Goal: Contribute content: Contribute content

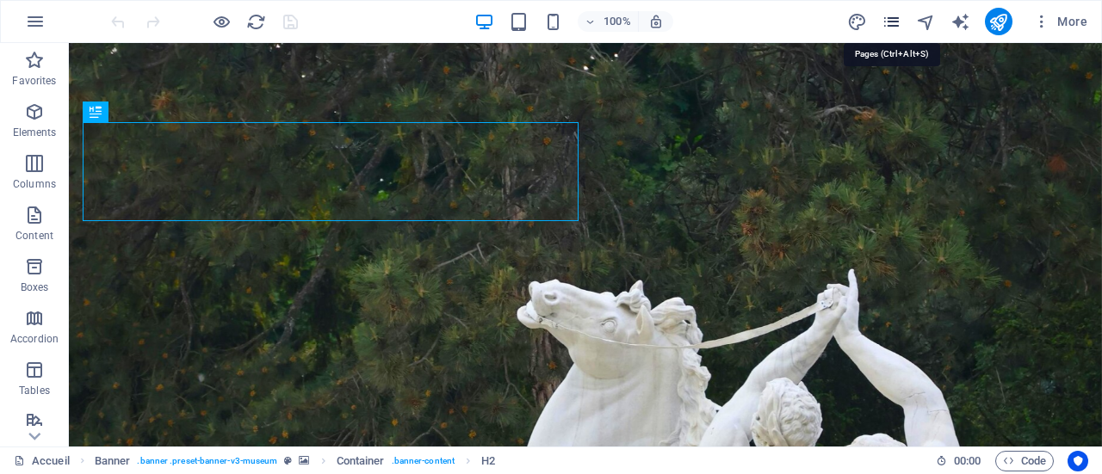
click at [899, 20] on icon "pages" at bounding box center [891, 22] width 20 height 20
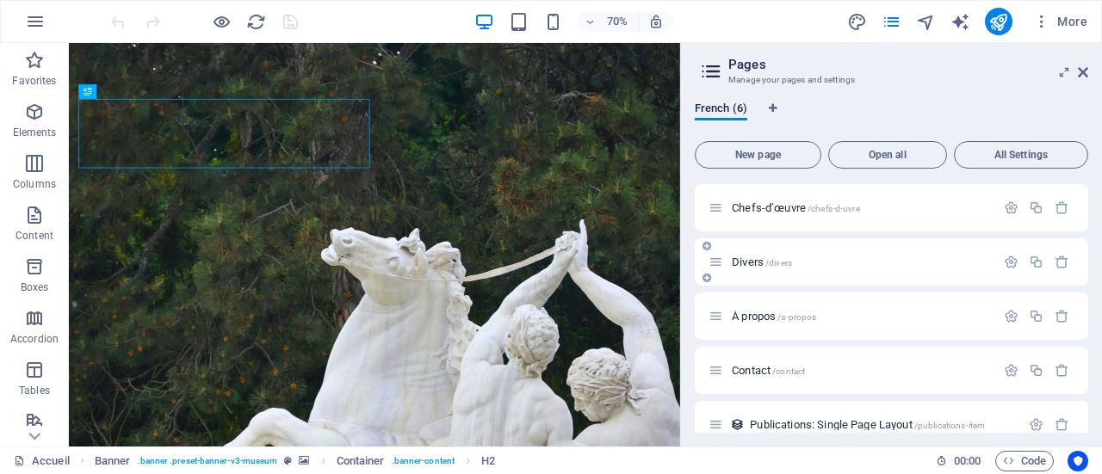
scroll to position [74, 0]
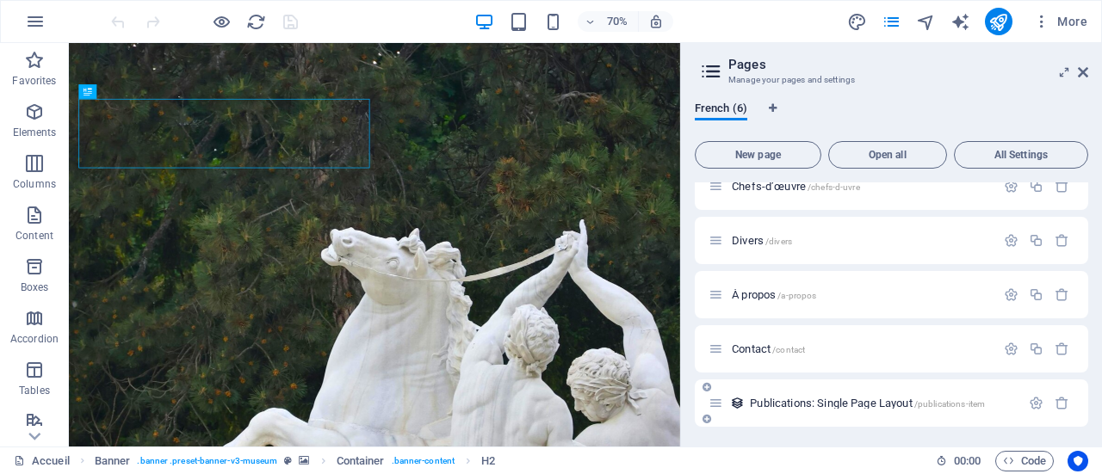
click at [843, 399] on span "Publications: Single Page Layout /publications-item" at bounding box center [867, 403] width 235 height 13
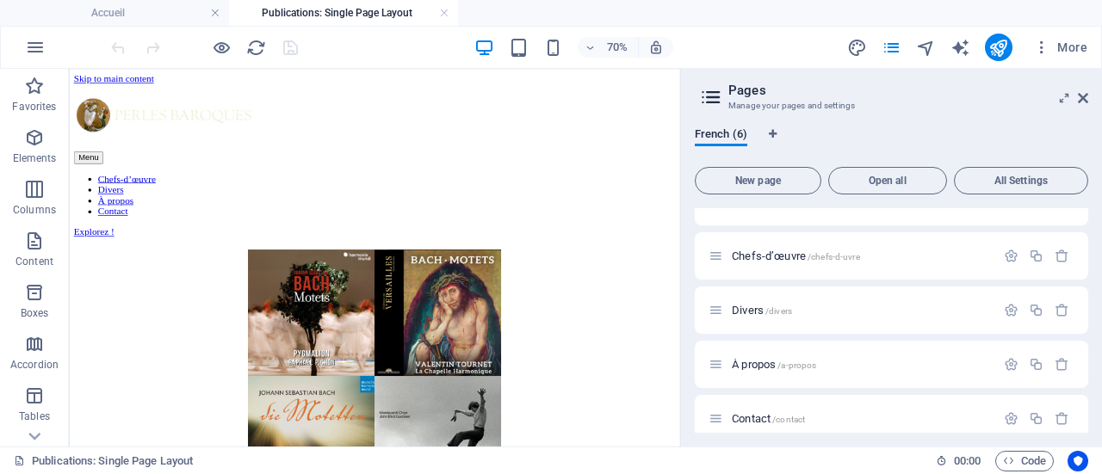
scroll to position [0, 0]
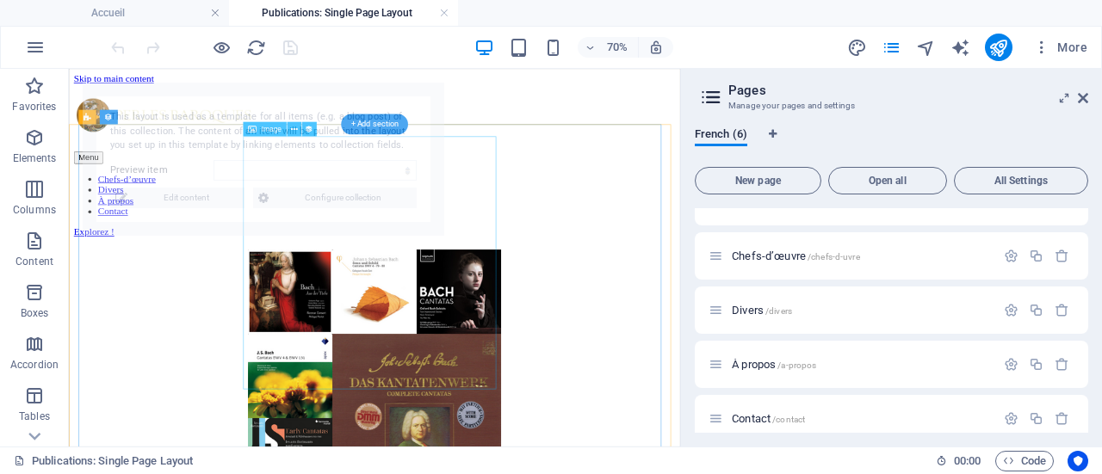
select select "68de921b9c0c7d757c01480b"
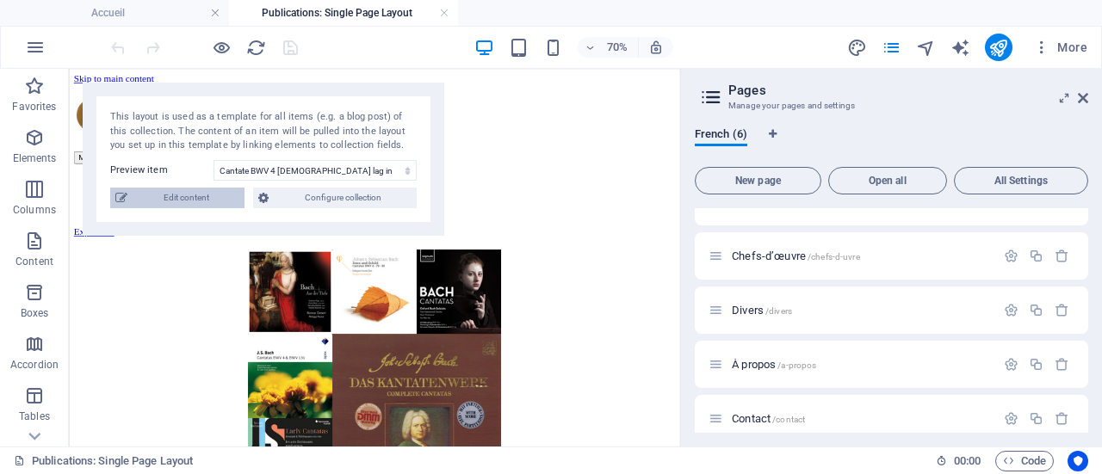
click at [172, 200] on span "Edit content" at bounding box center [186, 198] width 107 height 21
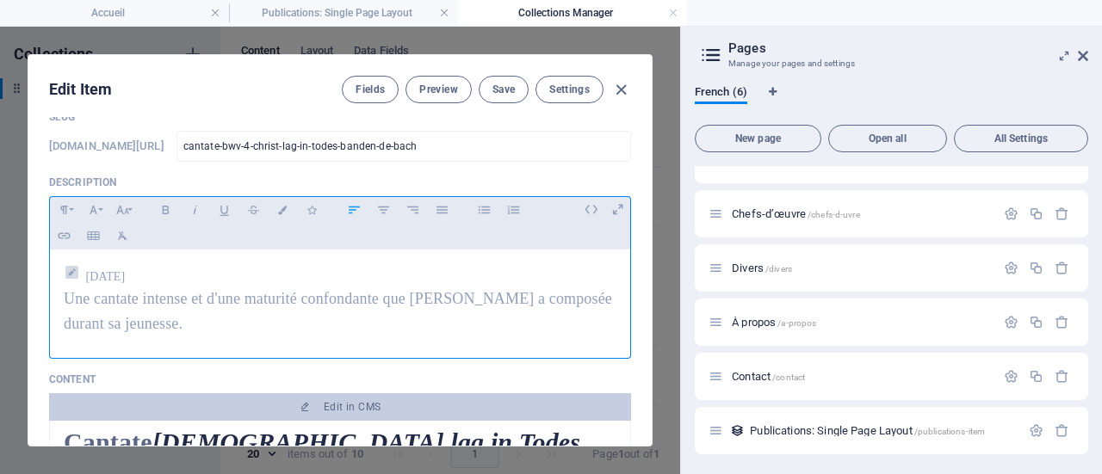
scroll to position [172, 0]
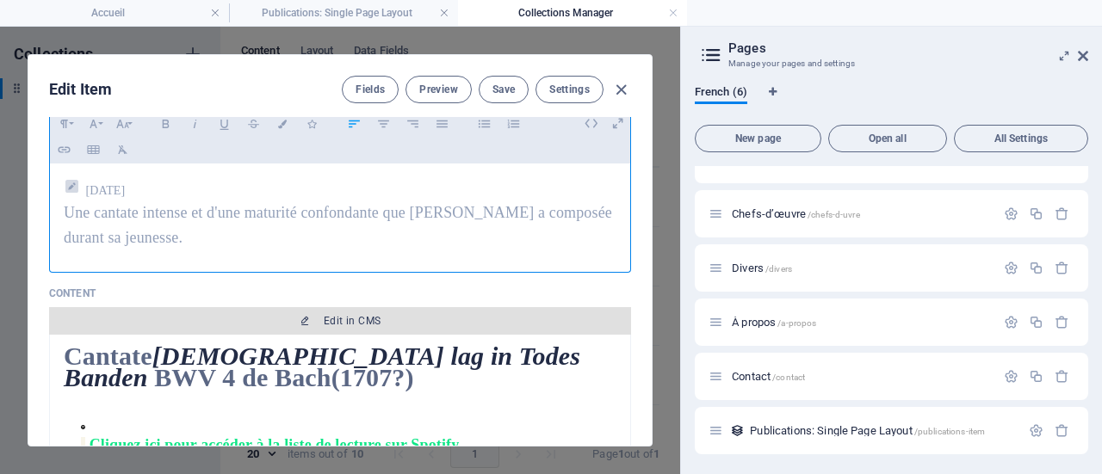
click at [349, 317] on span "Edit in CMS" at bounding box center [352, 321] width 57 height 14
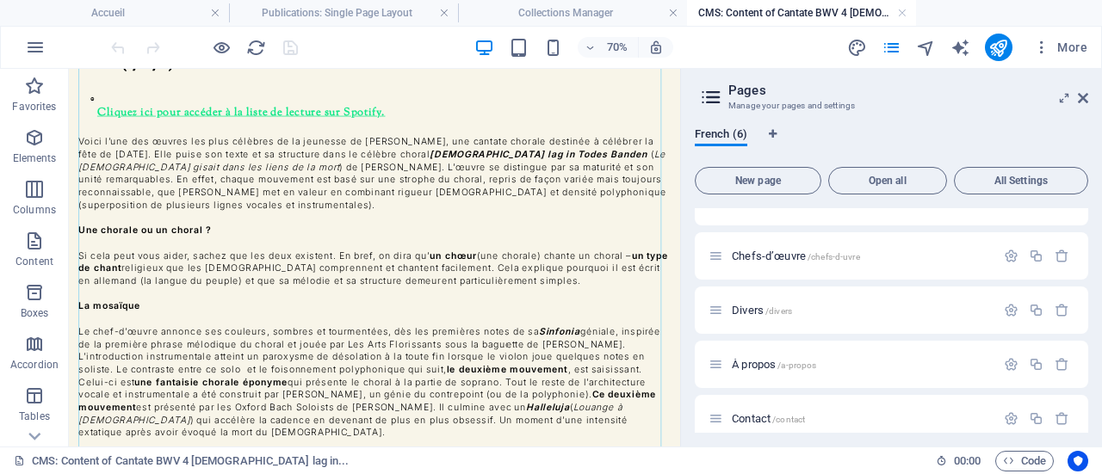
scroll to position [86, 0]
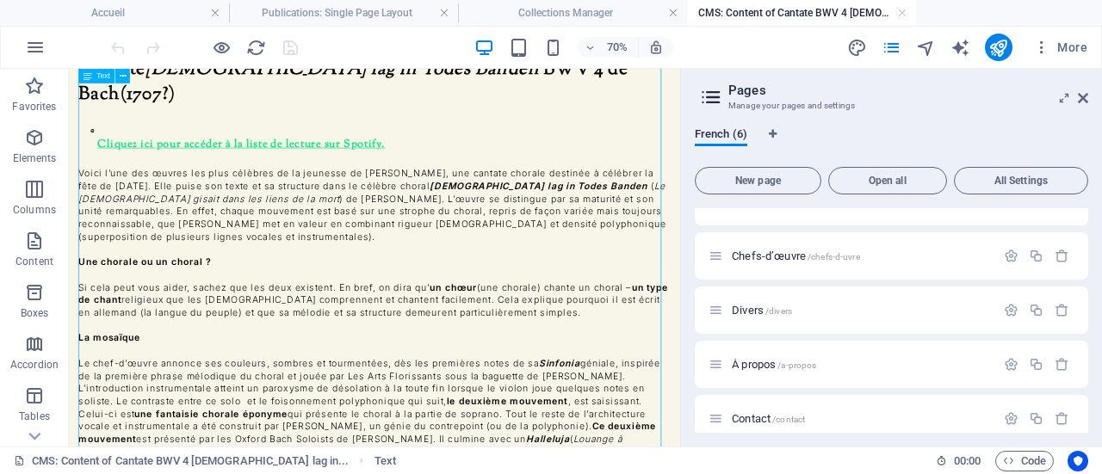
scroll to position [0, 0]
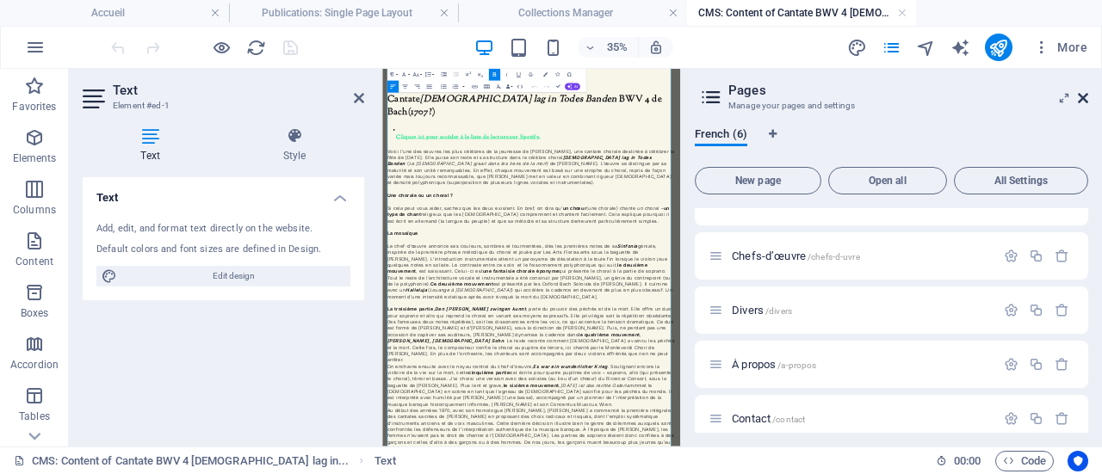
click at [1081, 93] on icon at bounding box center [1083, 98] width 10 height 14
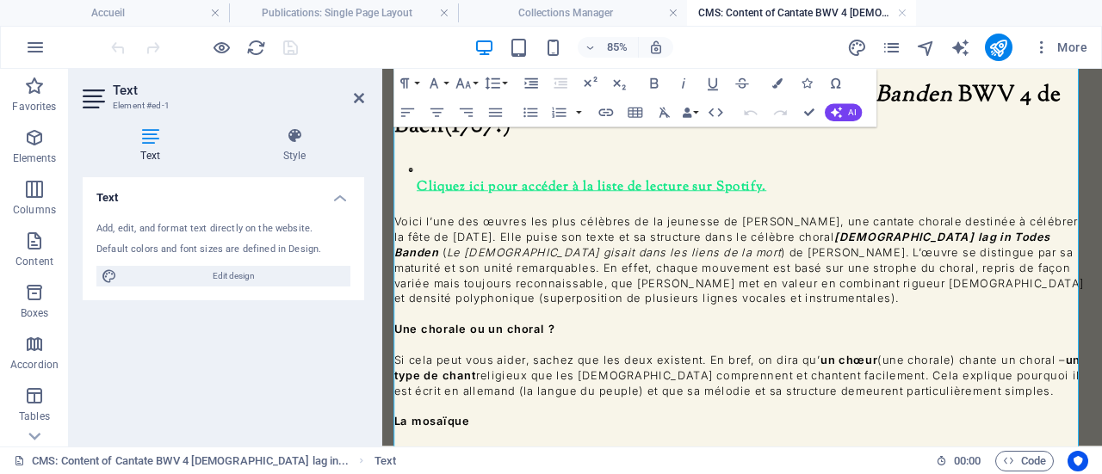
scroll to position [86, 0]
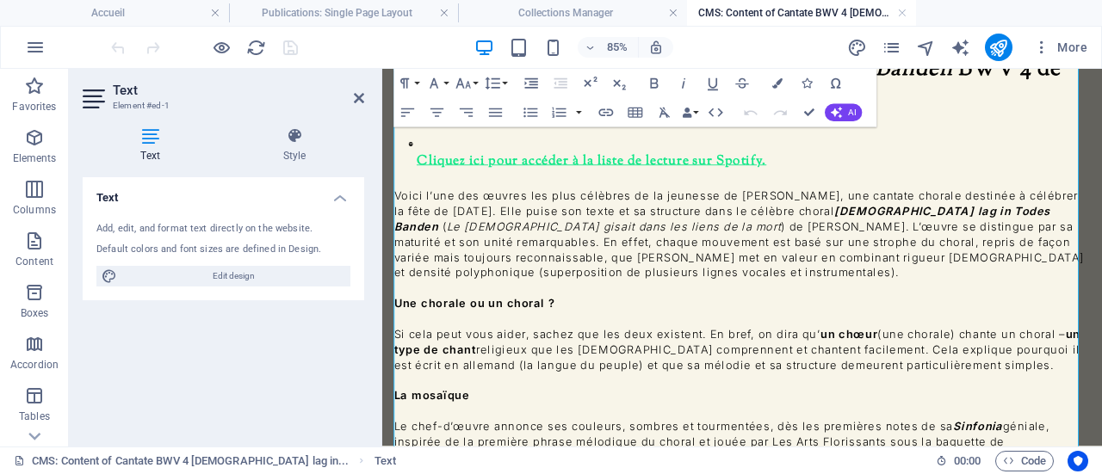
click at [813, 372] on p "Si cela peut vous aider, sachez que les deux existent. En bref, on dira qu’ un …" at bounding box center [805, 399] width 819 height 54
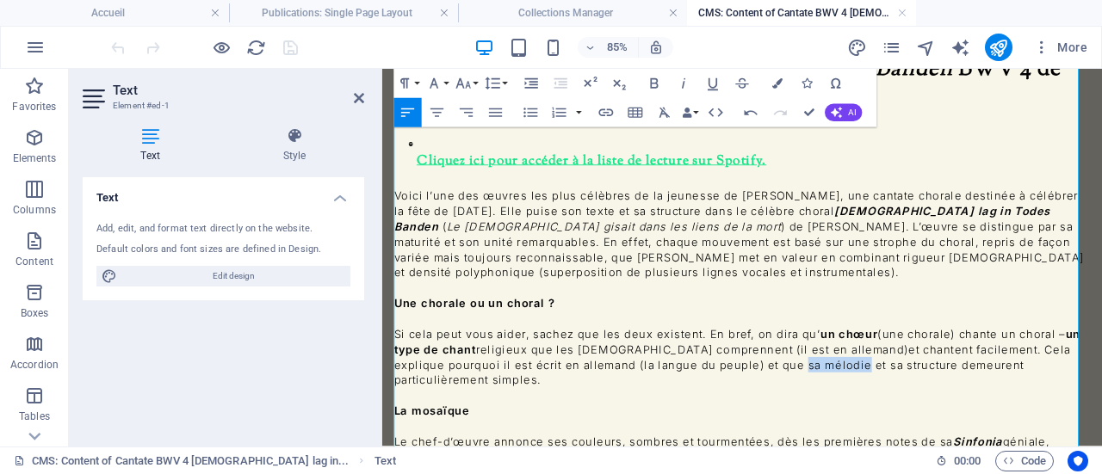
drag, startPoint x: 818, startPoint y: 344, endPoint x: 892, endPoint y: 342, distance: 74.1
click at [892, 372] on p "Si cela peut vous aider, sachez que les deux existent. En bref, on dira qu’ un …" at bounding box center [805, 408] width 819 height 72
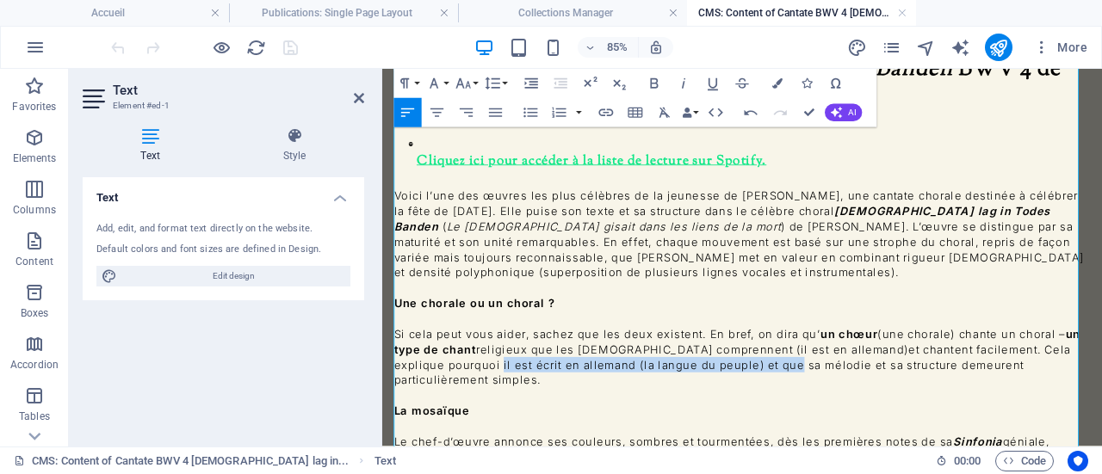
drag, startPoint x: 459, startPoint y: 343, endPoint x: 810, endPoint y: 344, distance: 351.1
click at [810, 372] on p "Si cela peut vous aider, sachez que les deux existent. En bref, on dira qu’ un …" at bounding box center [805, 408] width 819 height 72
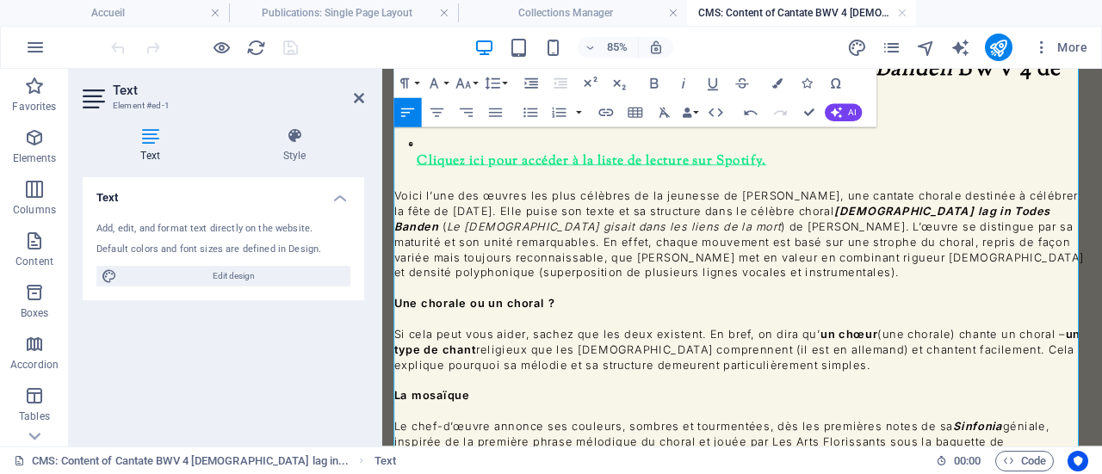
click at [905, 372] on p "Si cela peut vous aider, sachez que les deux existent. En bref, on dira qu’ un …" at bounding box center [805, 399] width 819 height 54
drag, startPoint x: 1037, startPoint y: 340, endPoint x: 898, endPoint y: 340, distance: 139.4
click at [898, 372] on p "Si cela peut vous aider, sachez que les deux existent. En bref, on dira qu’ un …" at bounding box center [805, 399] width 819 height 54
click at [892, 372] on p "Si cela peut vous aider, sachez que les deux existent. En bref, on dira qu’ un …" at bounding box center [805, 399] width 819 height 54
click at [948, 372] on p "Si cela peut vous aider, sachez que les deux existent. En bref, on dira qu’ un …" at bounding box center [805, 399] width 819 height 54
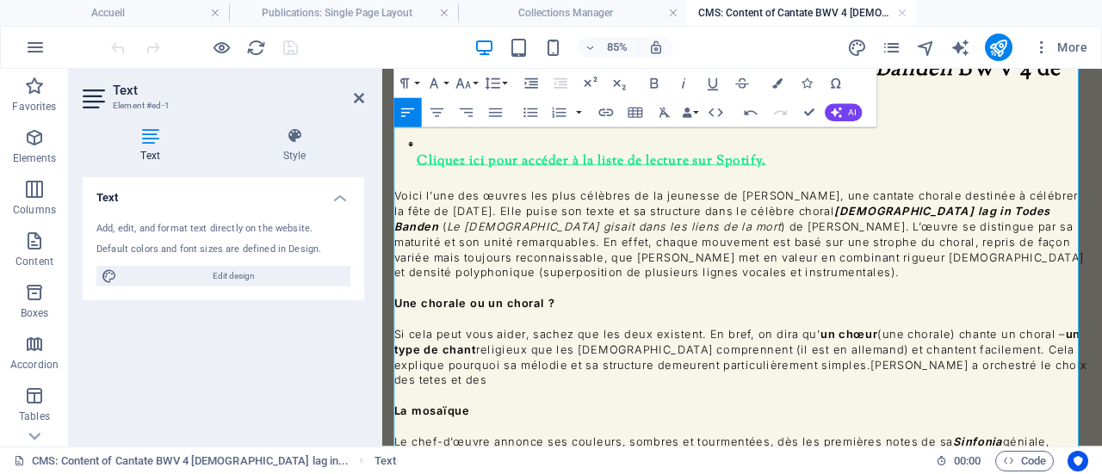
click at [1101, 372] on p "Si cela peut vous aider, sachez que les deux existent. En bref, on dira qu’ un …" at bounding box center [805, 408] width 819 height 72
click at [937, 372] on p "Si cela peut vous aider, sachez que les deux existent. En bref, on dira qu’ un …" at bounding box center [805, 408] width 819 height 72
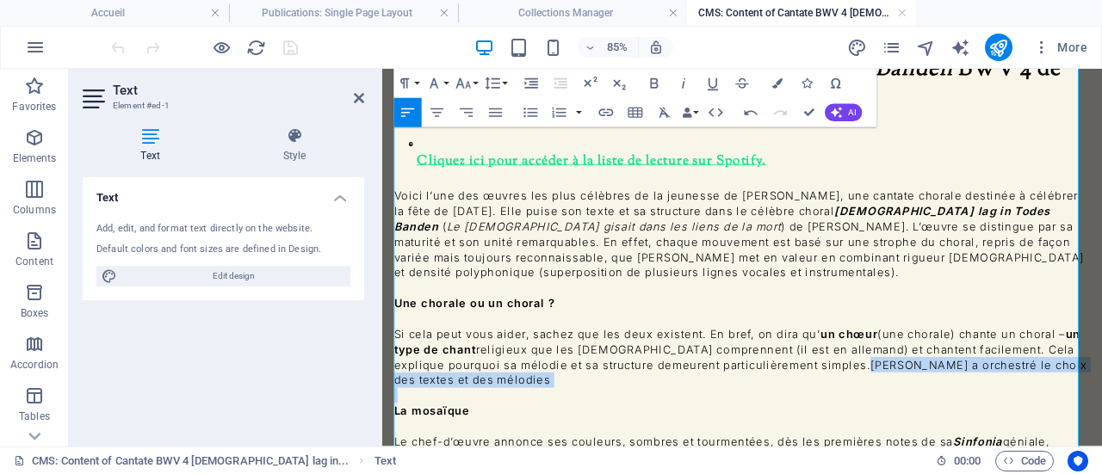
drag, startPoint x: 895, startPoint y: 343, endPoint x: 923, endPoint y: 370, distance: 38.9
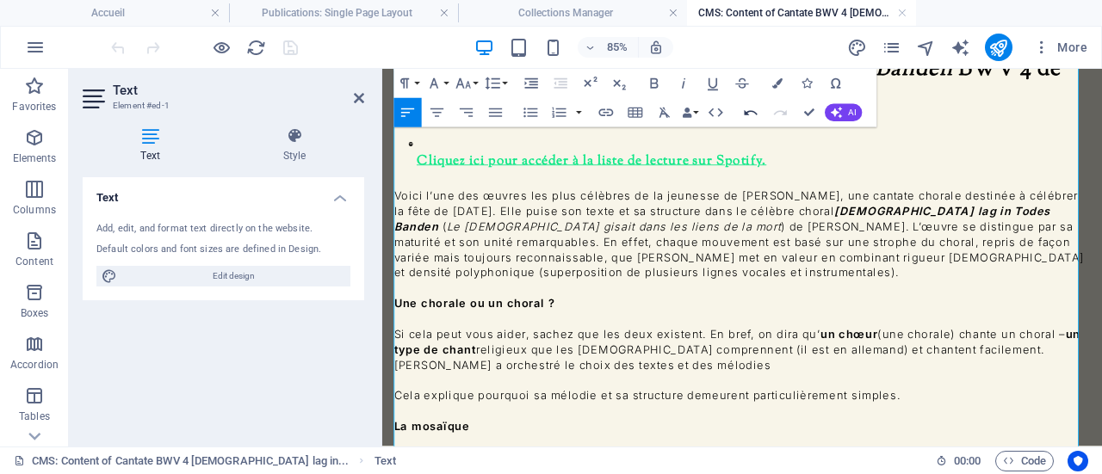
click at [750, 114] on icon "button" at bounding box center [750, 112] width 17 height 17
drag, startPoint x: 396, startPoint y: 379, endPoint x: 402, endPoint y: 367, distance: 12.7
click at [396, 444] on p "Cela explique pourquoi sa mélodie et sa structure demeurent particulièrement si…" at bounding box center [805, 453] width 819 height 18
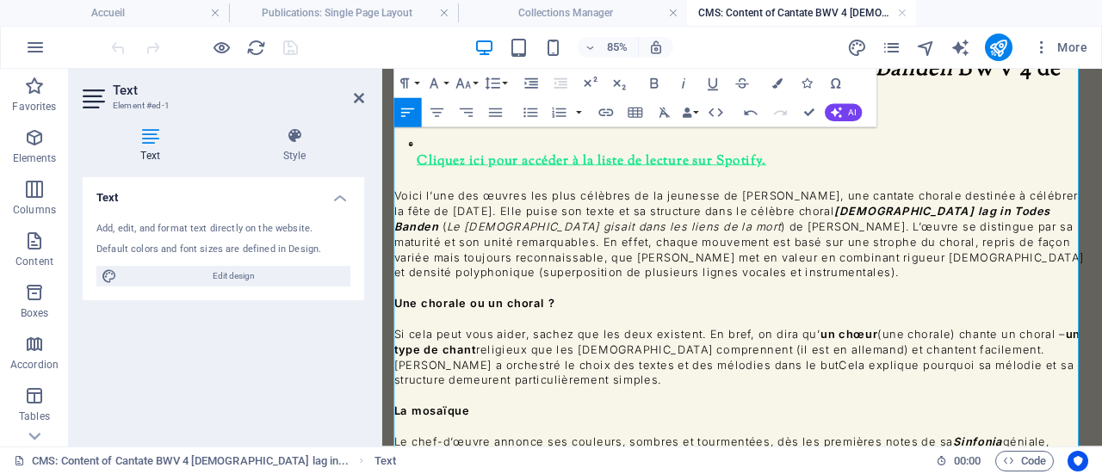
click at [768, 408] on p "[PERSON_NAME] a orchestré le choix des textes et des mélodies dans le but Cela …" at bounding box center [805, 426] width 819 height 36
click at [396, 408] on p "[PERSON_NAME] a orchestré le choix des textes et des mélodies dans le but Cela …" at bounding box center [805, 426] width 819 height 36
click at [414, 372] on p "Si cela peut vous aider, sachez que les deux existent. En bref, on dira qu’ un …" at bounding box center [805, 390] width 819 height 36
click at [481, 408] on p "Visionnaire, [PERSON_NAME] a orchestré le choix des textes et des mélodies dans…" at bounding box center [805, 426] width 819 height 36
click at [521, 408] on p "Visionnaire, penseur éclairé [PERSON_NAME] a orchestré le choix des textes et d…" at bounding box center [805, 426] width 819 height 36
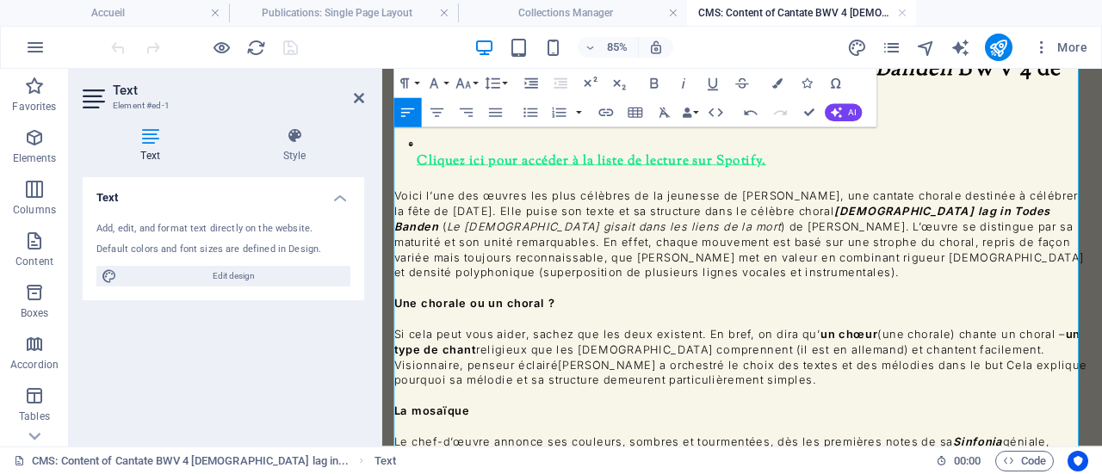
click at [521, 408] on p "Visionnaire, penseur éclairé [PERSON_NAME] a orchestré le choix des textes et d…" at bounding box center [805, 426] width 819 height 36
click at [608, 408] on p "Visionnaire, réformateur éclairé [PERSON_NAME] a orchestré le choix des textes …" at bounding box center [805, 426] width 819 height 36
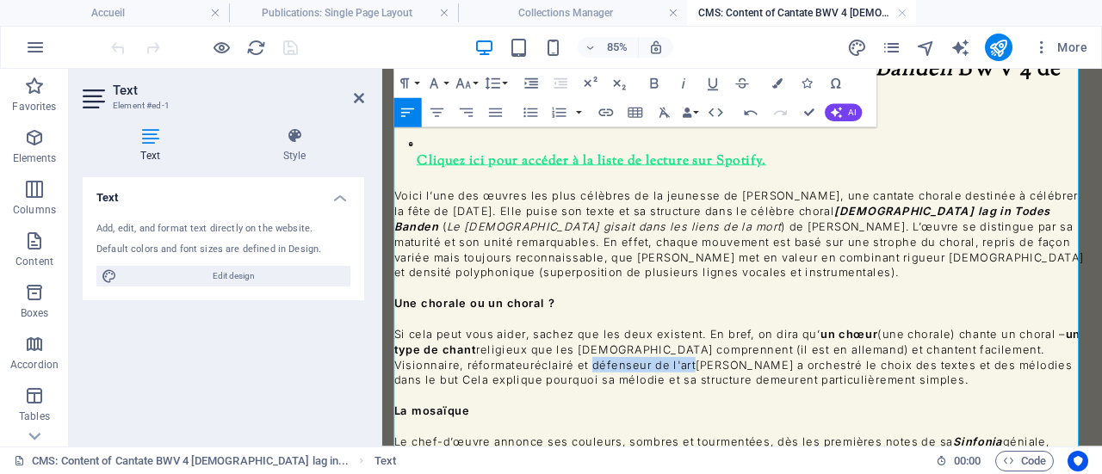
drag, startPoint x: 753, startPoint y: 340, endPoint x: 631, endPoint y: 341, distance: 122.2
click at [631, 408] on p "Visionnaire, réformateur éclairé et défenseur de l'art [DEMOGRAPHIC_DATA] a orc…" at bounding box center [805, 426] width 819 height 36
click at [485, 408] on p "Visionnaire, réformateur éclairé et défenseur de l'art [DEMOGRAPHIC_DATA] a orc…" at bounding box center [805, 426] width 819 height 36
click at [719, 408] on p "Réformateur éclairé et défenseur de l'art [DEMOGRAPHIC_DATA] a orchestré le cho…" at bounding box center [805, 426] width 819 height 36
drag, startPoint x: 671, startPoint y: 339, endPoint x: 554, endPoint y: 339, distance: 117.0
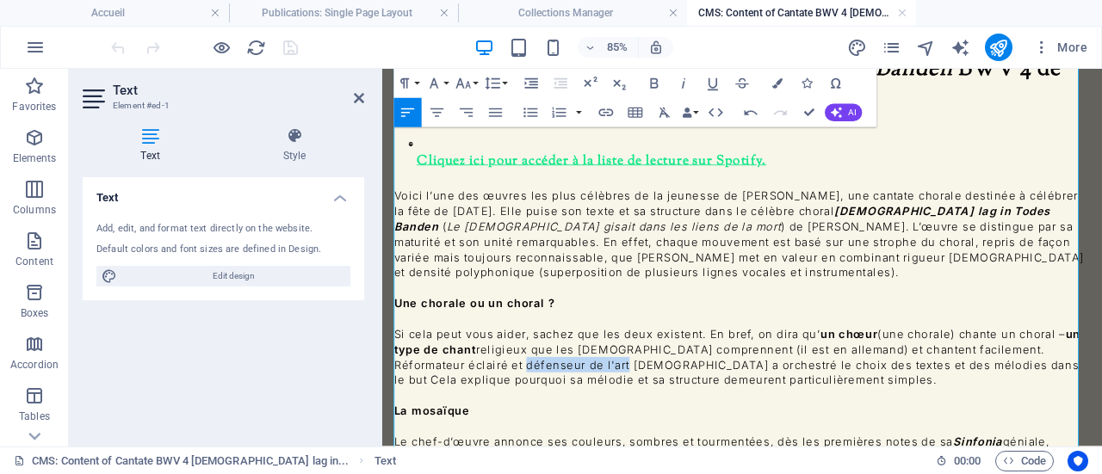
click at [554, 408] on p "Réformateur éclairé et défenseur de l'art [DEMOGRAPHIC_DATA] a orchestré le cho…" at bounding box center [805, 426] width 819 height 36
drag, startPoint x: 710, startPoint y: 324, endPoint x: 691, endPoint y: 326, distance: 19.0
click at [691, 372] on p "Si cela peut vous aider, sachez que les deux existent. En bref, on dira qu’ un …" at bounding box center [805, 390] width 819 height 36
click at [1044, 372] on p "Si cela peut vous aider, sachez que les deux existent. En bref, on dira qu’ un …" at bounding box center [805, 390] width 819 height 36
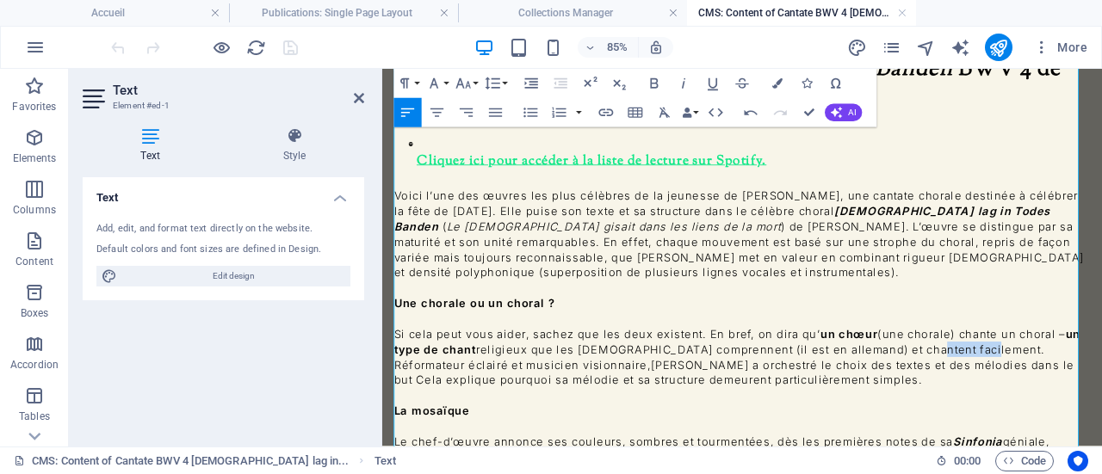
click at [1044, 372] on p "Si cela peut vous aider, sachez que les deux existent. En bref, on dira qu’ un …" at bounding box center [805, 390] width 819 height 36
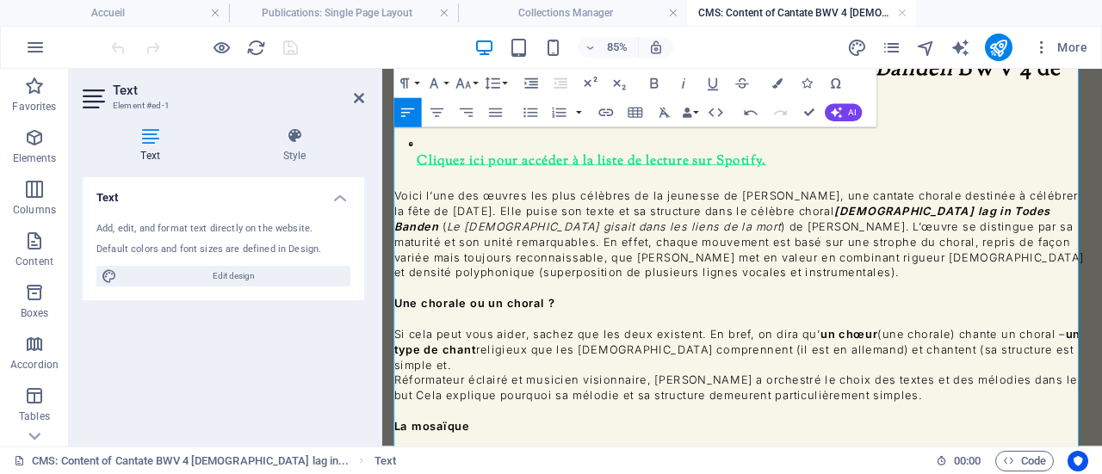
click at [1026, 372] on p "Si cela peut vous aider, sachez que les deux existent. En bref, on dira qu’ un …" at bounding box center [805, 399] width 819 height 54
drag, startPoint x: 1184, startPoint y: 325, endPoint x: 1029, endPoint y: 323, distance: 154.9
click at [1029, 372] on p "Si cela peut vous aider, sachez que les deux existent. En bref, on dira qu’ un …" at bounding box center [805, 399] width 819 height 54
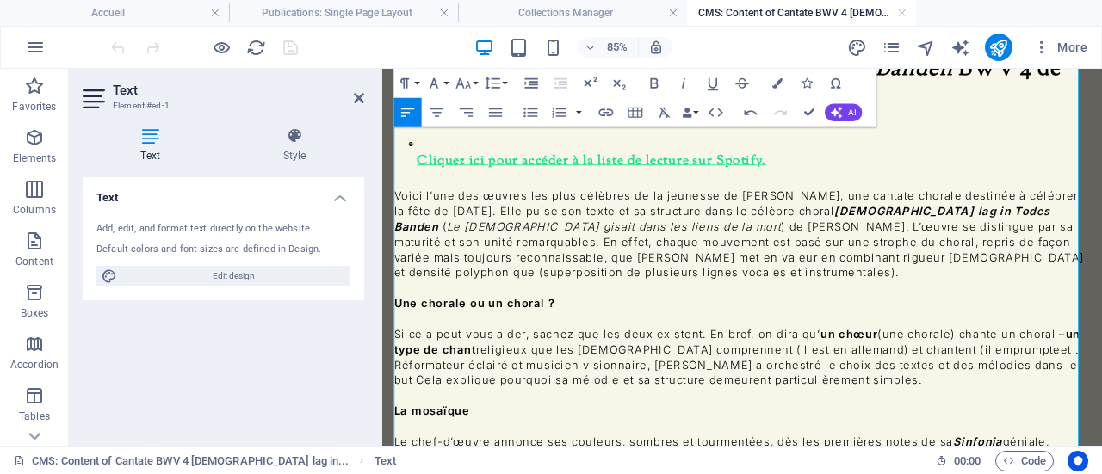
click at [1077, 372] on p "Si cela peut vous aider, sachez que les deux existent. En bref, on dira qu’ un …" at bounding box center [805, 390] width 819 height 36
drag, startPoint x: 849, startPoint y: 324, endPoint x: 817, endPoint y: 319, distance: 32.1
click at [817, 372] on p "Si cela peut vous aider, sachez que les deux existent. En bref, on dira qu’ un …" at bounding box center [805, 390] width 819 height 36
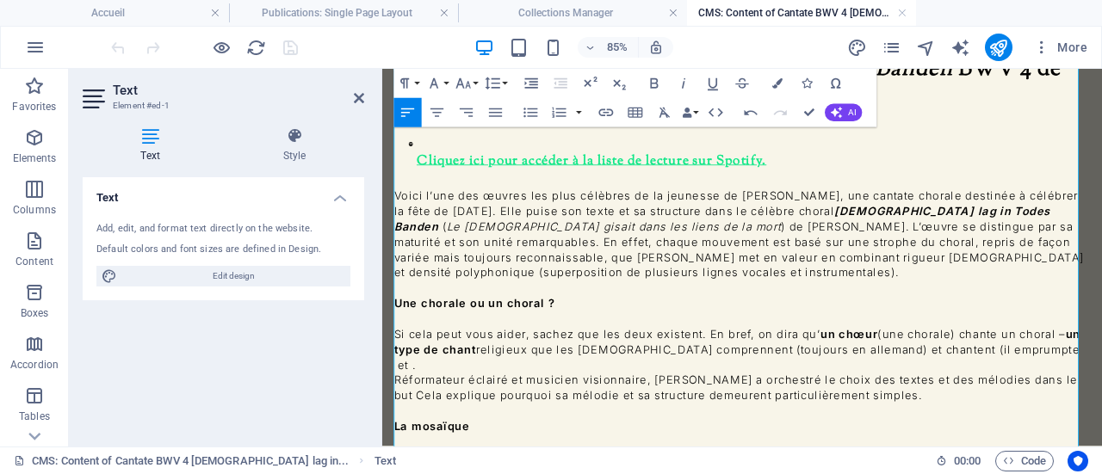
click at [923, 372] on p "Si cela peut vous aider, sachez que les deux existent. En bref, on dira qu’ un …" at bounding box center [805, 399] width 819 height 54
click at [1101, 372] on p "Si cela peut vous aider, sachez que les deux existent. En bref, on dira qu’ un …" at bounding box center [805, 399] width 819 height 54
click at [487, 372] on p "Si cela peut vous aider, sachez que les deux existent. En bref, on dira qu’ un …" at bounding box center [805, 399] width 819 height 54
drag, startPoint x: 1122, startPoint y: 324, endPoint x: 556, endPoint y: 343, distance: 566.6
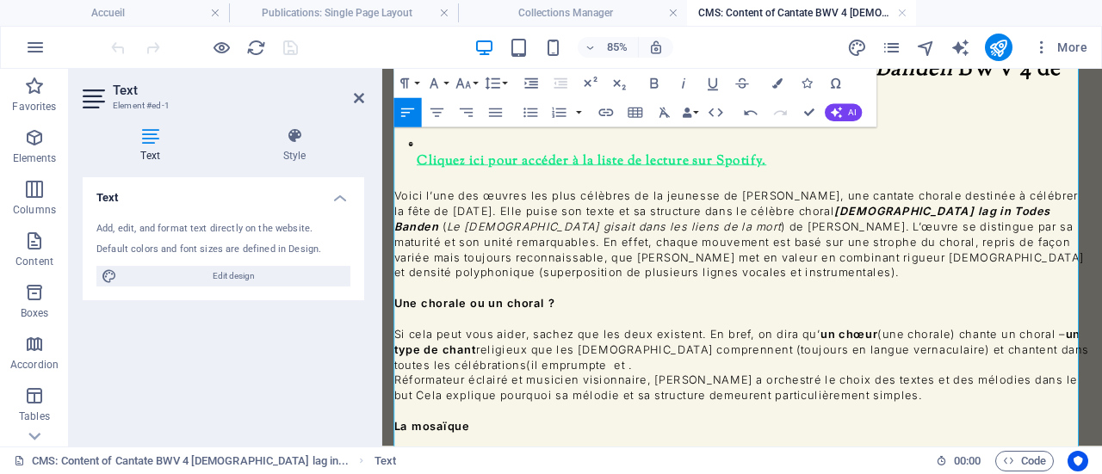
click at [556, 372] on p "Si cela peut vous aider, sachez que les deux existent. En bref, on dira qu’ un …" at bounding box center [805, 399] width 819 height 54
drag, startPoint x: 572, startPoint y: 345, endPoint x: 460, endPoint y: 342, distance: 112.8
click at [460, 372] on p "Si cela peut vous aider, sachez que les deux existent. En bref, on dira qu’ un …" at bounding box center [805, 399] width 819 height 54
click at [690, 372] on p "Si cela peut vous aider, sachez que les deux existent. En bref, on dira qu’ un …" at bounding box center [805, 399] width 819 height 54
drag, startPoint x: 581, startPoint y: 346, endPoint x: 460, endPoint y: 337, distance: 121.7
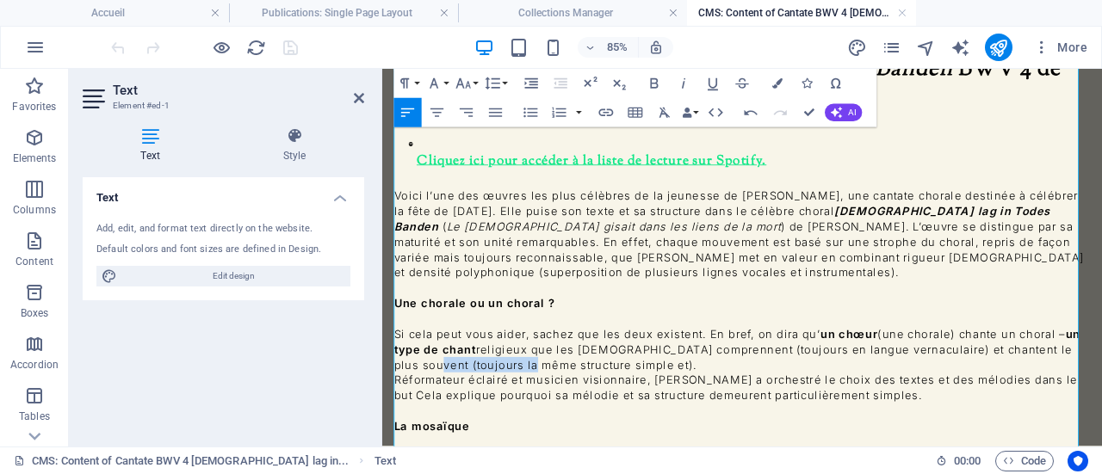
click at [460, 372] on p "Si cela peut vous aider, sachez que les deux existent. En bref, on dira qu’ un …" at bounding box center [805, 399] width 819 height 54
click at [538, 372] on p "Si cela peut vous aider, sachez que les deux existent. En bref, on dira qu’ un …" at bounding box center [805, 399] width 819 height 54
click at [635, 372] on p "Si cela peut vous aider, sachez que les deux existent. En bref, on dira qu’ un …" at bounding box center [805, 399] width 819 height 54
click at [397, 426] on p "Réformateur éclairé et musicien visionnaire, [PERSON_NAME] a orchestré le choix…" at bounding box center [805, 444] width 819 height 36
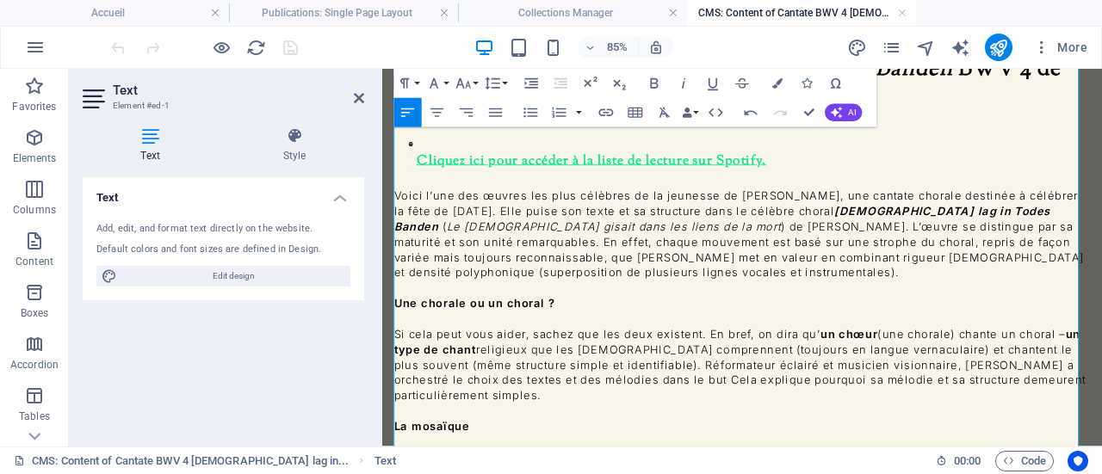
click at [702, 372] on p "Si cela peut vous aider, sachez que les deux existent. En bref, on dira qu’ un …" at bounding box center [805, 417] width 819 height 90
drag, startPoint x: 712, startPoint y: 344, endPoint x: 635, endPoint y: 346, distance: 76.6
click at [635, 372] on p "Si cela peut vous aider, sachez que les deux existent. En bref, on dira qu’ un …" at bounding box center [805, 417] width 819 height 90
click at [486, 372] on p "Si cela peut vous aider, sachez que les deux existent. En bref, on dira qu’ un …" at bounding box center [805, 417] width 819 height 90
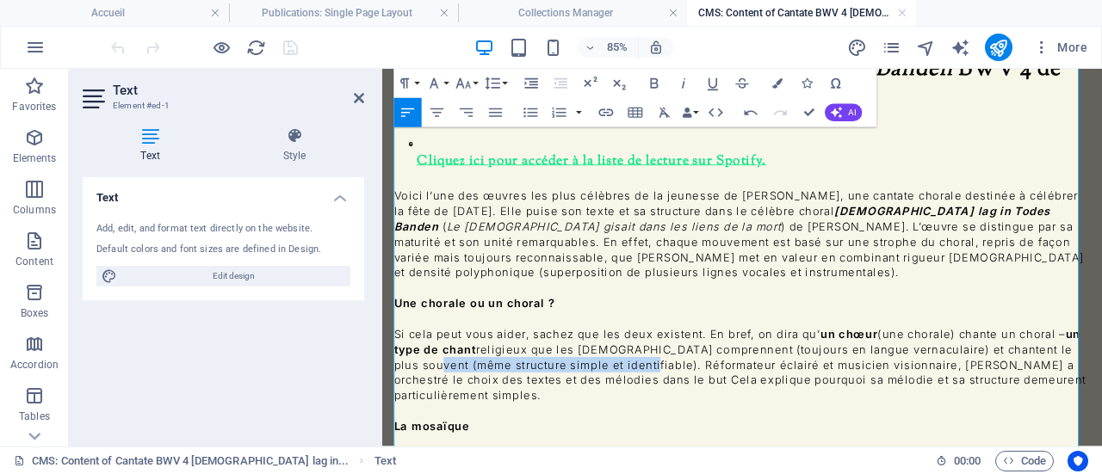
drag, startPoint x: 712, startPoint y: 344, endPoint x: 457, endPoint y: 339, distance: 254.8
click at [457, 372] on p "Si cela peut vous aider, sachez que les deux existent. En bref, on dira qu’ un …" at bounding box center [805, 417] width 819 height 90
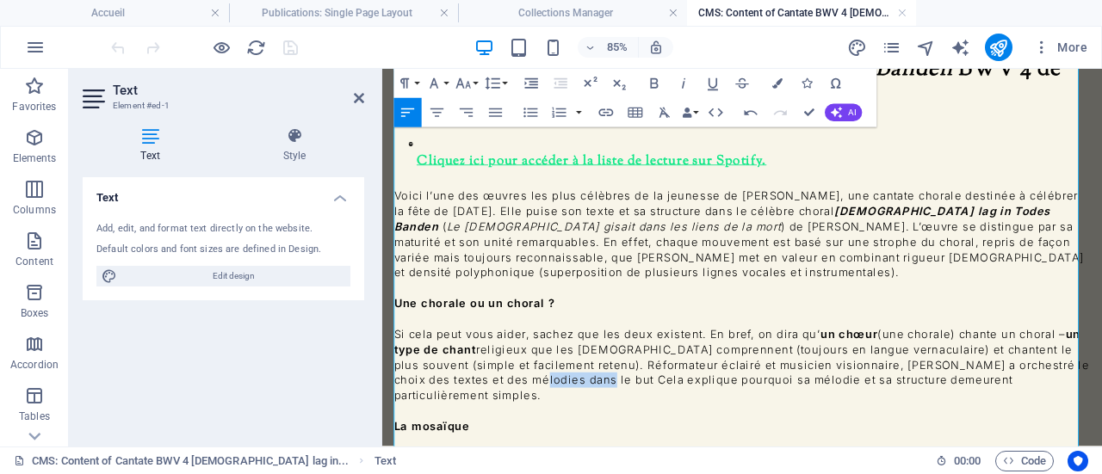
drag, startPoint x: 553, startPoint y: 361, endPoint x: 627, endPoint y: 362, distance: 74.0
click at [627, 372] on p "Si cela peut vous aider, sachez que les deux existent. En bref, on dira qu’ un …" at bounding box center [805, 417] width 819 height 90
drag, startPoint x: 971, startPoint y: 361, endPoint x: 979, endPoint y: 381, distance: 22.1
click at [979, 381] on p "Si cela peut vous aider, sachez que les deux existent. En bref, on dira qu’ un …" at bounding box center [805, 417] width 819 height 90
click at [1083, 372] on p "Si cela peut vous aider, sachez que les deux existent. En bref, on dira qu’ un …" at bounding box center [805, 417] width 819 height 90
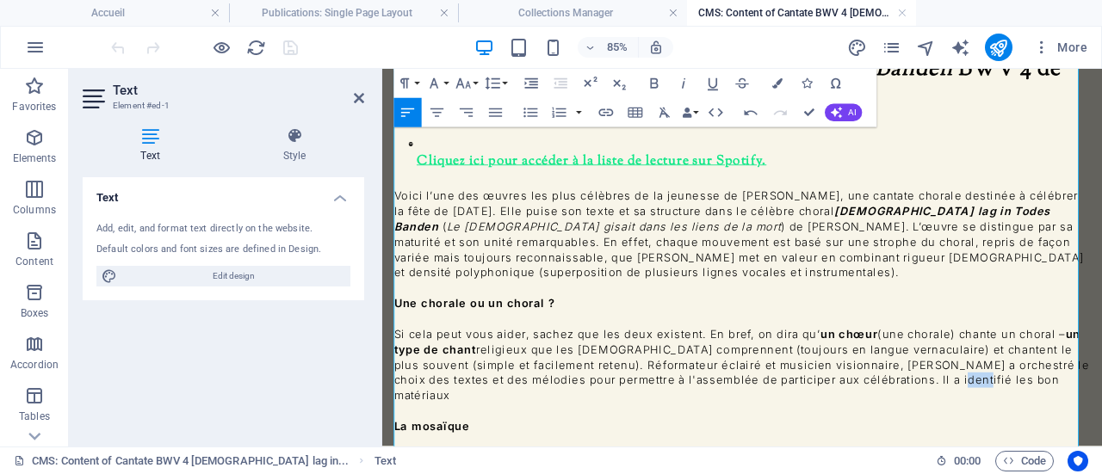
click at [1083, 372] on p "Si cela peut vous aider, sachez que les deux existent. En bref, on dira qu’ un …" at bounding box center [805, 417] width 819 height 90
click at [1101, 372] on p "Si cela peut vous aider, sachez que les deux existent. En bref, on dira qu’ un …" at bounding box center [805, 417] width 819 height 90
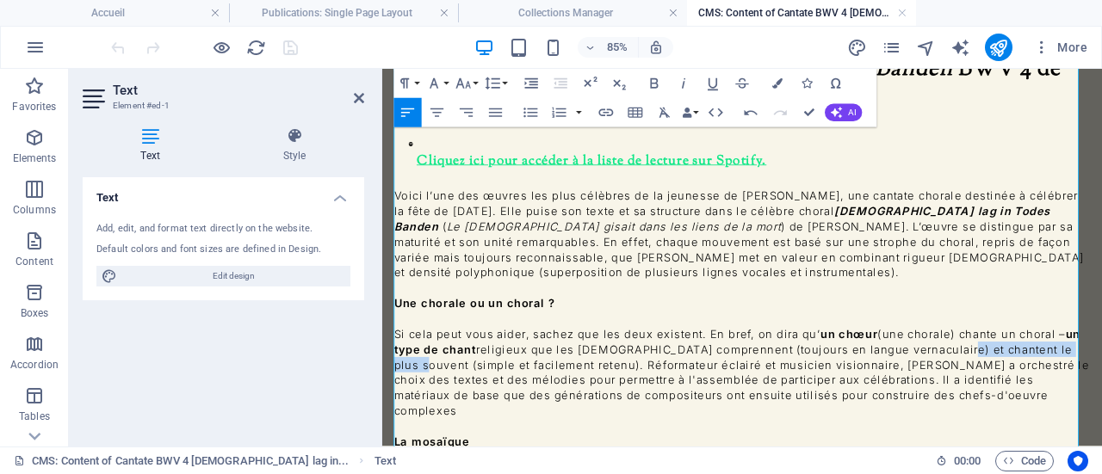
drag, startPoint x: 1059, startPoint y: 325, endPoint x: 448, endPoint y: 349, distance: 612.4
click at [448, 372] on p "Si cela peut vous aider, sachez que les deux existent. En bref, on dira qu’ un …" at bounding box center [805, 426] width 819 height 108
drag, startPoint x: 1041, startPoint y: 324, endPoint x: 1053, endPoint y: 332, distance: 14.1
click at [1053, 372] on p "Si cela peut vous aider, sachez que les deux existent. En bref, on dira qu’ un …" at bounding box center [805, 426] width 819 height 108
drag, startPoint x: 877, startPoint y: 328, endPoint x: 1031, endPoint y: 329, distance: 154.1
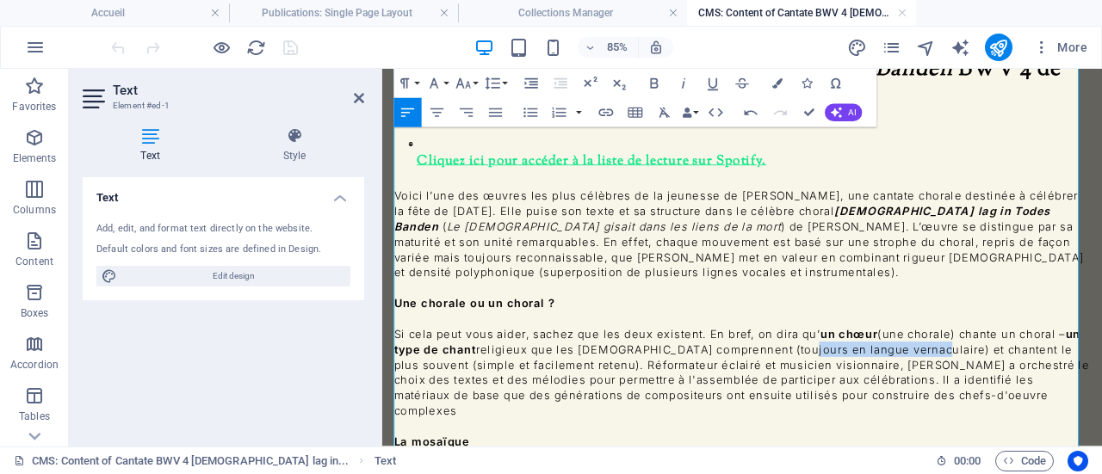
click at [1031, 372] on p "Si cela peut vous aider, sachez que les deux existent. En bref, on dira qu’ un …" at bounding box center [805, 426] width 819 height 108
click at [576, 372] on p "Si cela peut vous aider, sachez que les deux existent. En bref, on dira qu’ un …" at bounding box center [805, 426] width 819 height 108
click at [745, 372] on p "Si cela peut vous aider, sachez que les deux existent. En bref, on dira qu’ un …" at bounding box center [805, 426] width 819 height 108
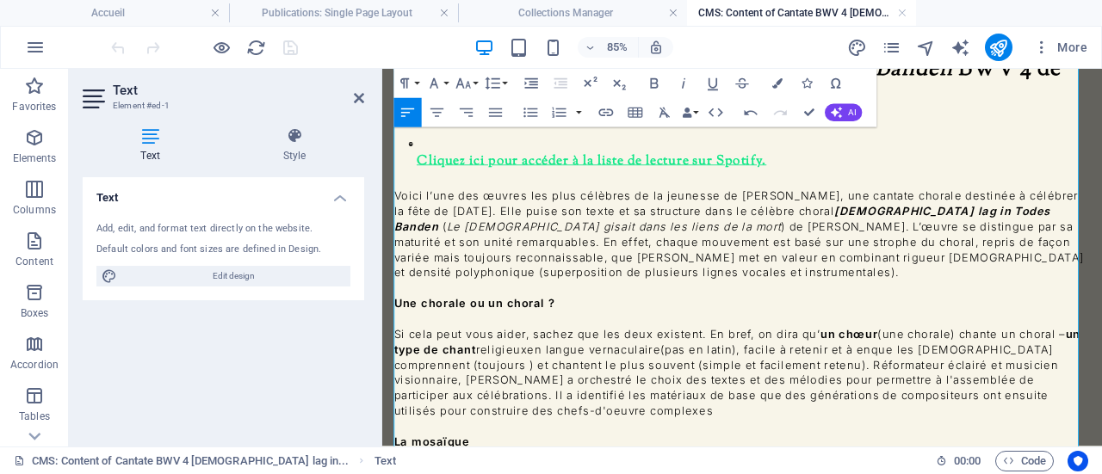
click at [1098, 372] on p "Si cela peut vous aider, sachez que les deux existent. En bref, on dira qu’ un …" at bounding box center [805, 426] width 819 height 108
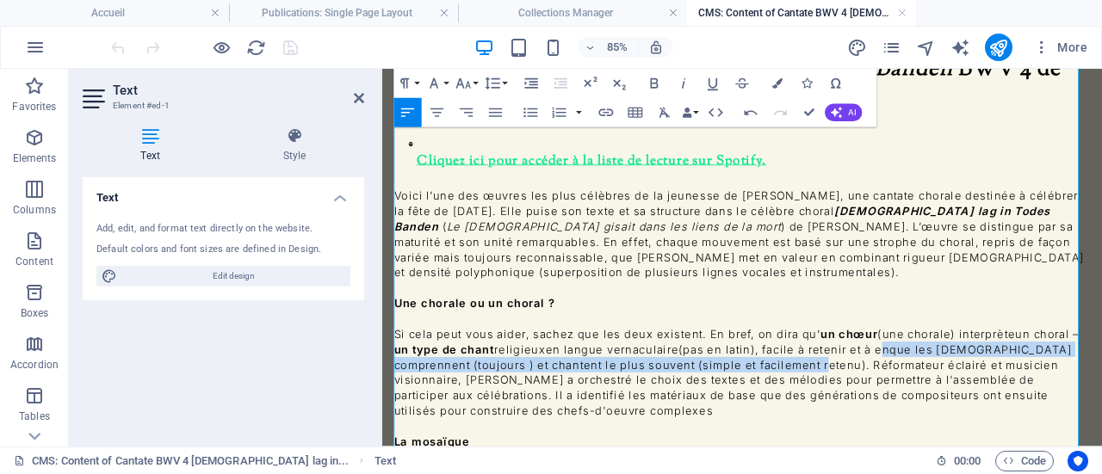
drag, startPoint x: 985, startPoint y: 321, endPoint x: 950, endPoint y: 342, distance: 40.9
click at [950, 372] on p "Si cela peut vous aider, sachez que les deux existent. En bref, on dira qu’ un …" at bounding box center [805, 426] width 819 height 108
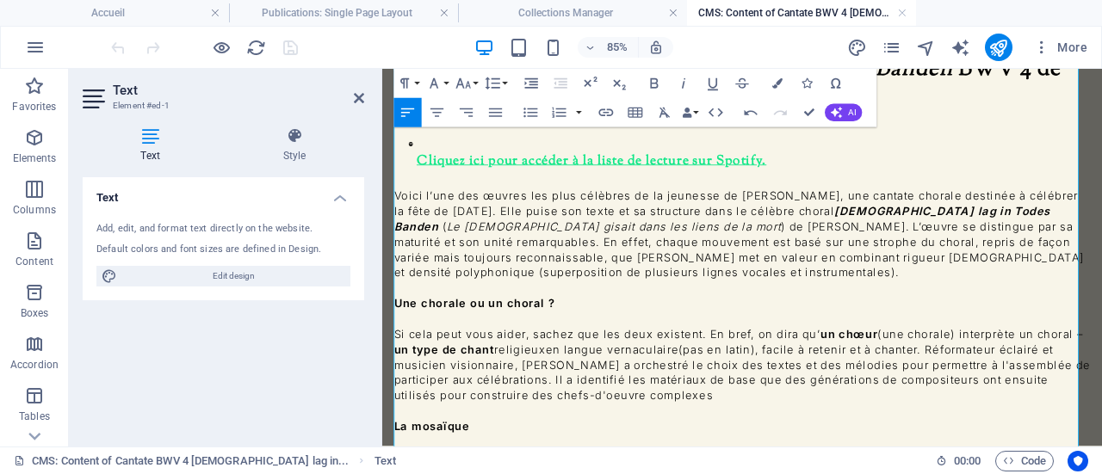
click at [918, 372] on p "Si cela peut vous aider, sachez que les deux existent. En bref, on dira qu’ un …" at bounding box center [805, 417] width 819 height 90
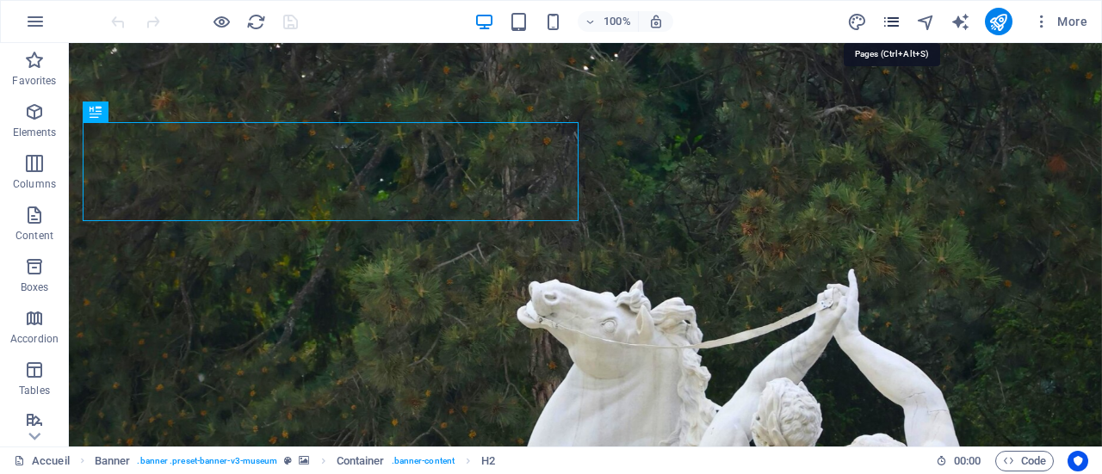
click at [899, 25] on icon "pages" at bounding box center [891, 22] width 20 height 20
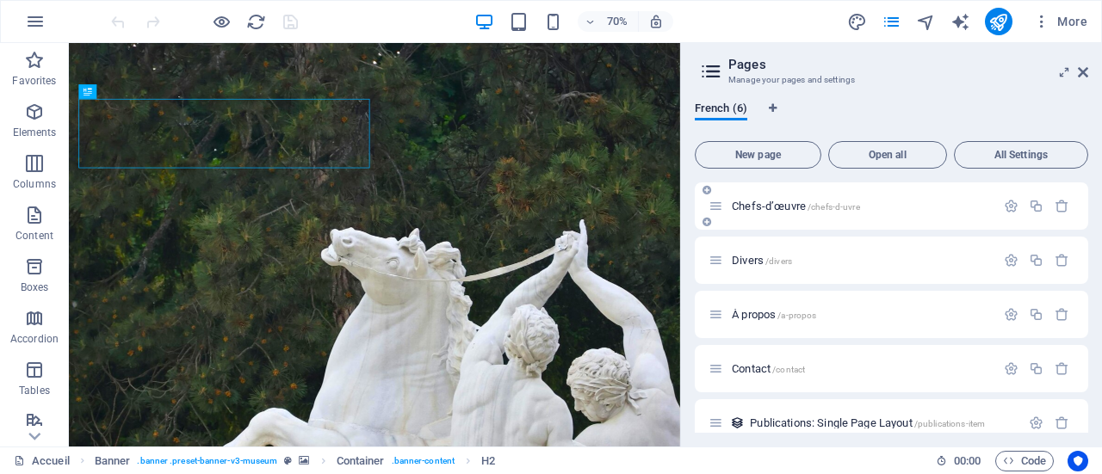
scroll to position [74, 0]
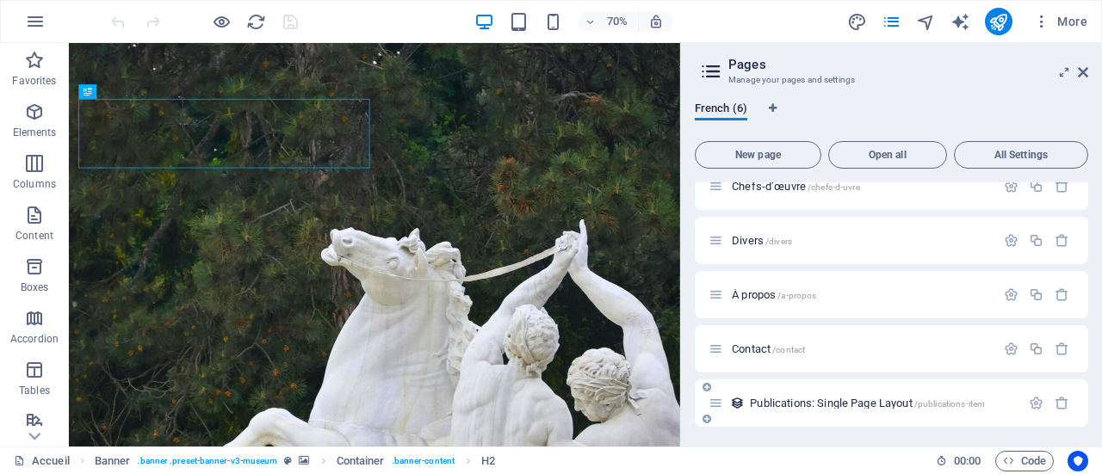
click at [812, 404] on span "Publications: Single Page Layout /publications-item" at bounding box center [867, 403] width 235 height 13
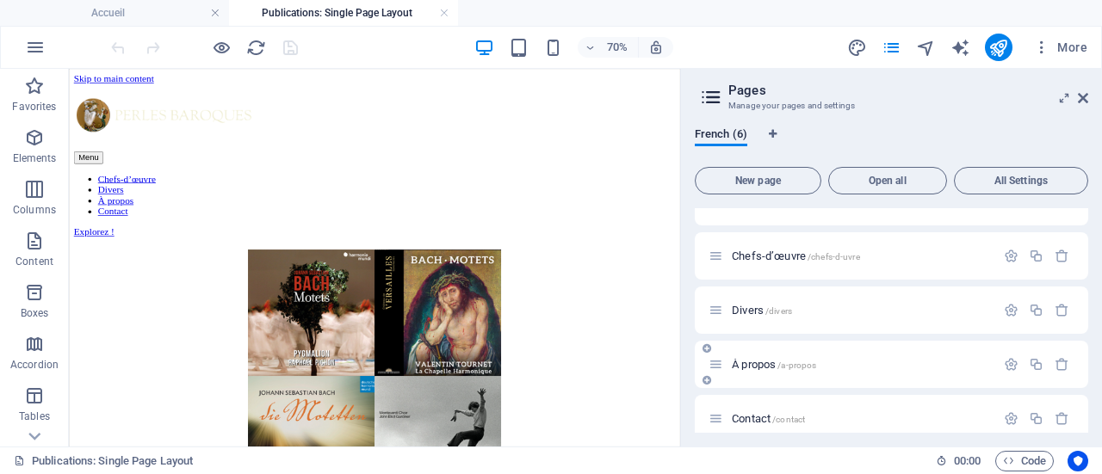
scroll to position [0, 0]
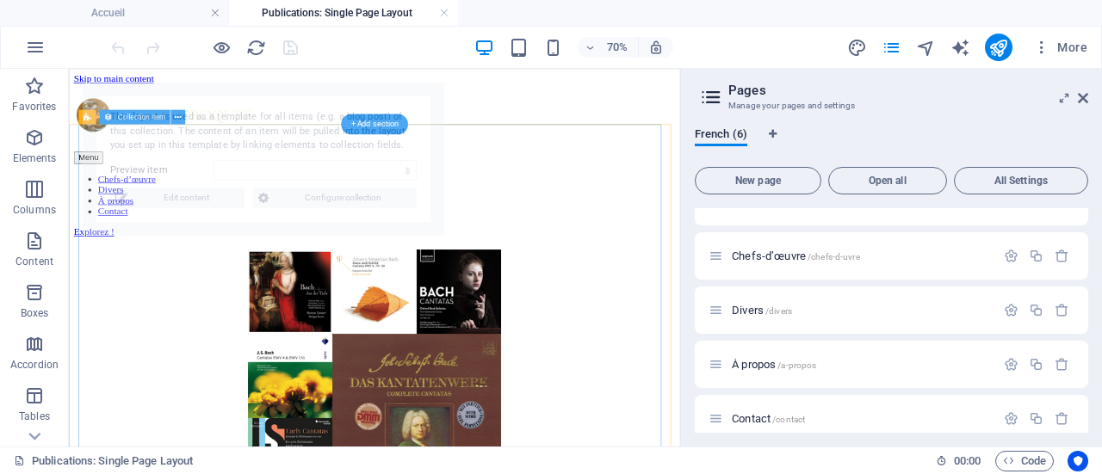
select select "68de921b9c0c7d757c01480b"
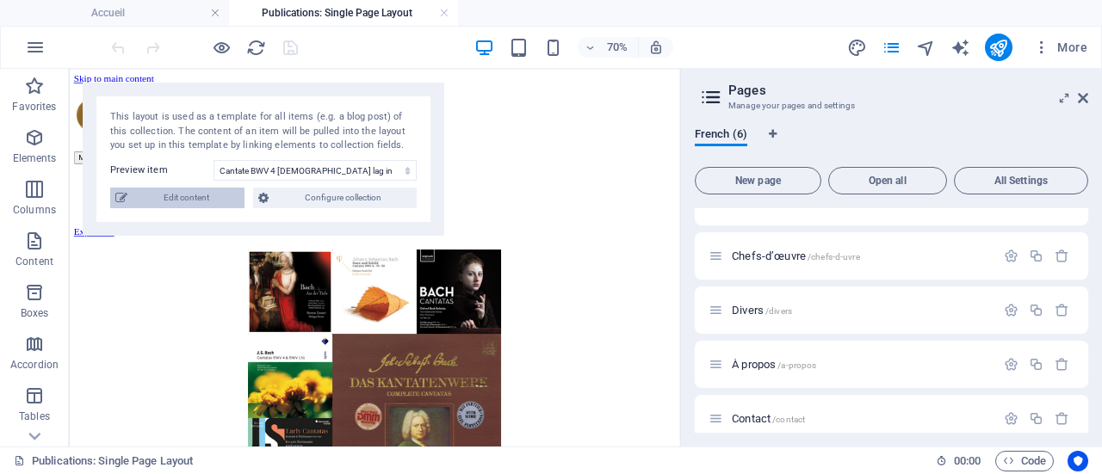
click at [163, 200] on span "Edit content" at bounding box center [186, 198] width 107 height 21
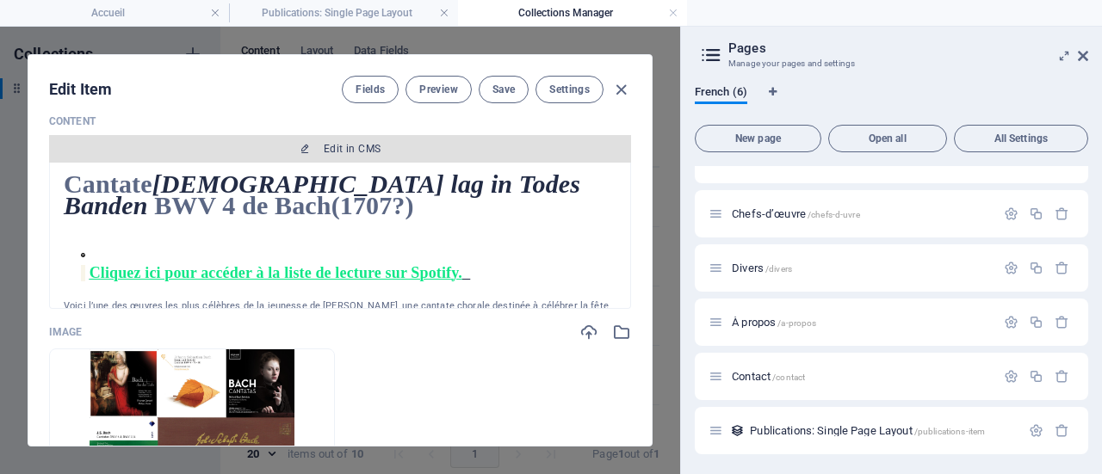
click at [347, 143] on span "Edit in CMS" at bounding box center [352, 149] width 57 height 14
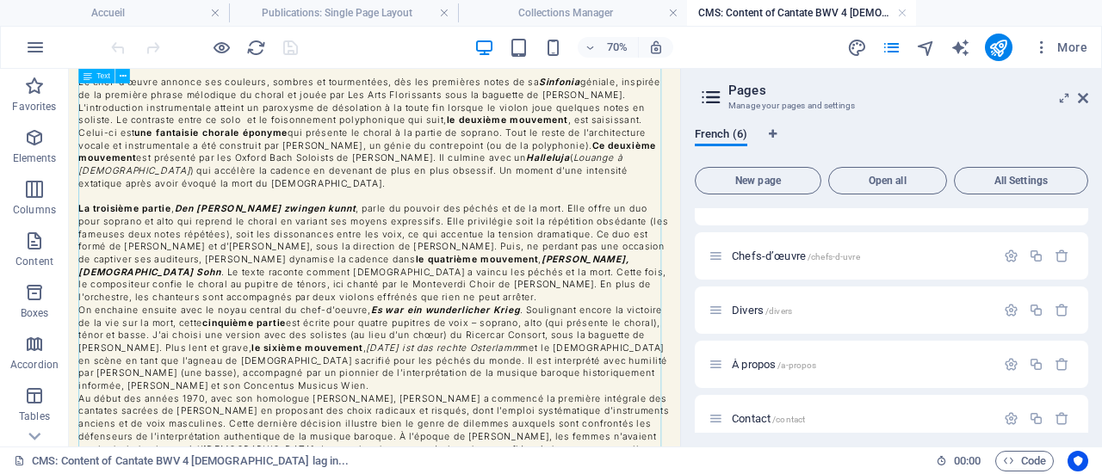
scroll to position [516, 0]
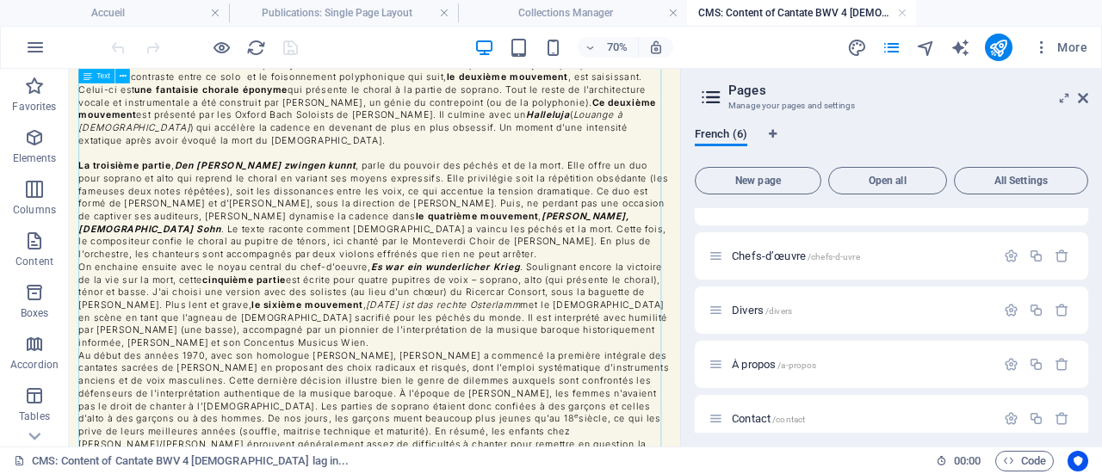
click at [462, 261] on div "Cantate Christ lag in Todes Banden BWV 4 de Bach (1707?)     Cliquez ici pour a…" at bounding box center [505, 218] width 845 height 1332
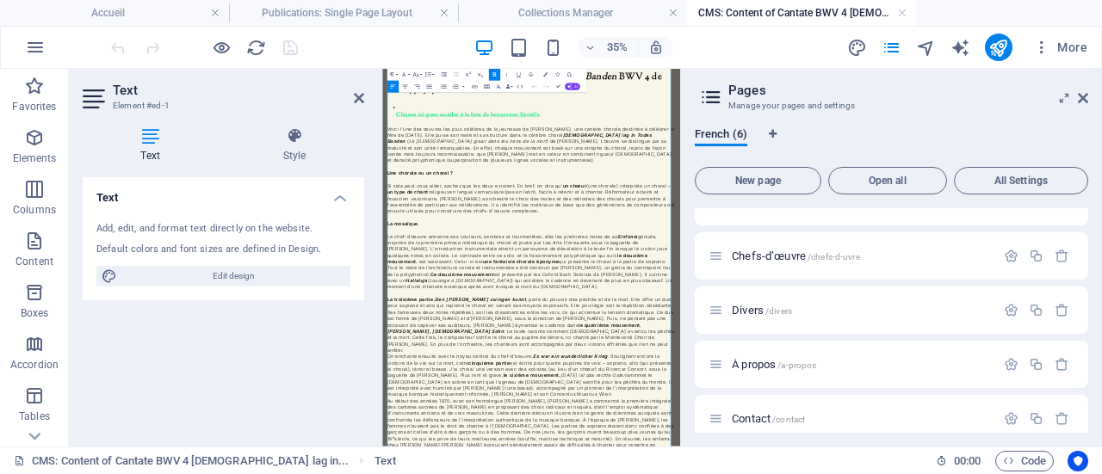
scroll to position [86, 0]
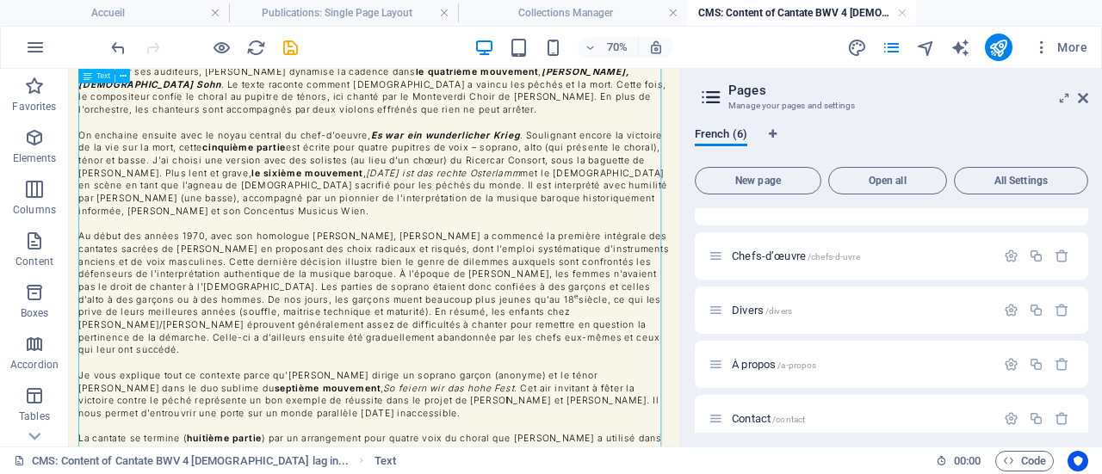
scroll to position [736, 0]
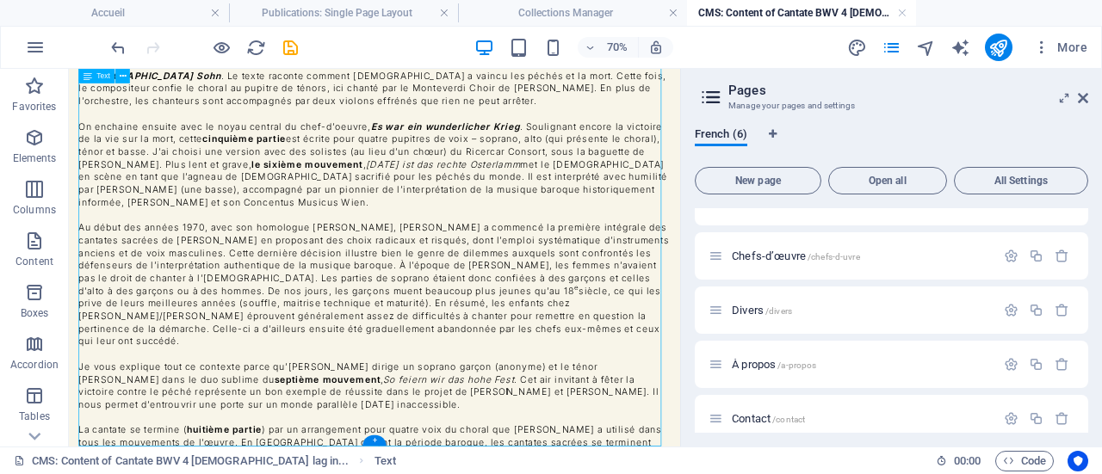
click at [653, 473] on div "Cantate Christ lag in Todes Banden BWV 4 de Bach (1707?)     Cliquez ici pour a…" at bounding box center [505, 17] width 845 height 1368
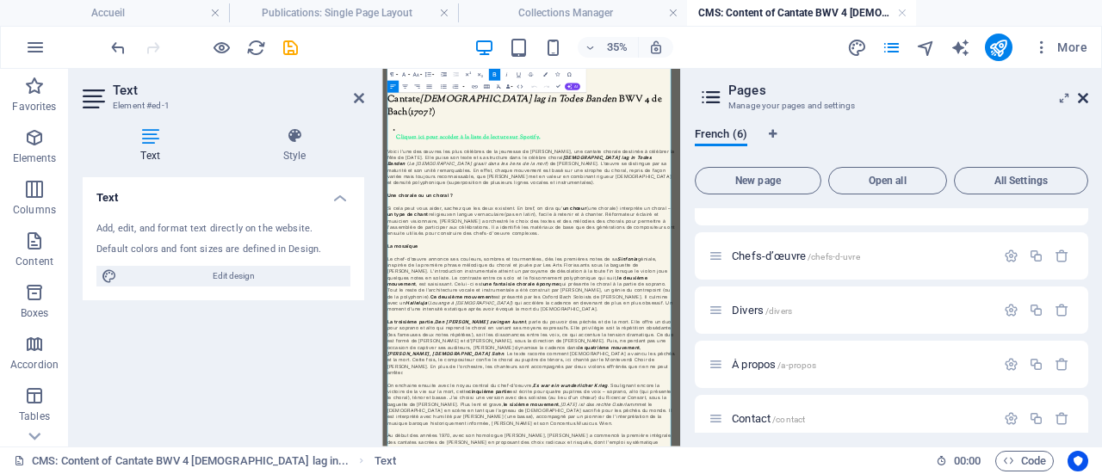
click at [1084, 96] on icon at bounding box center [1083, 98] width 10 height 14
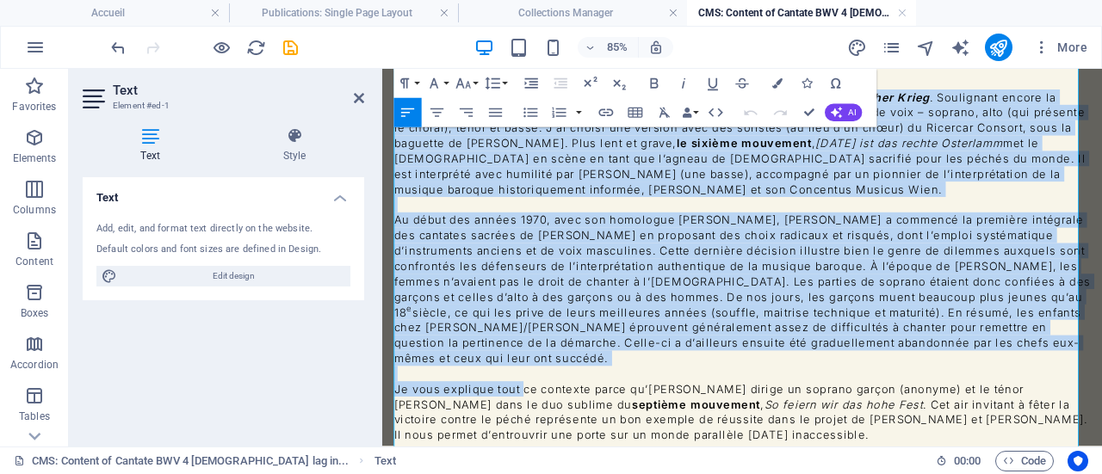
scroll to position [917, 0]
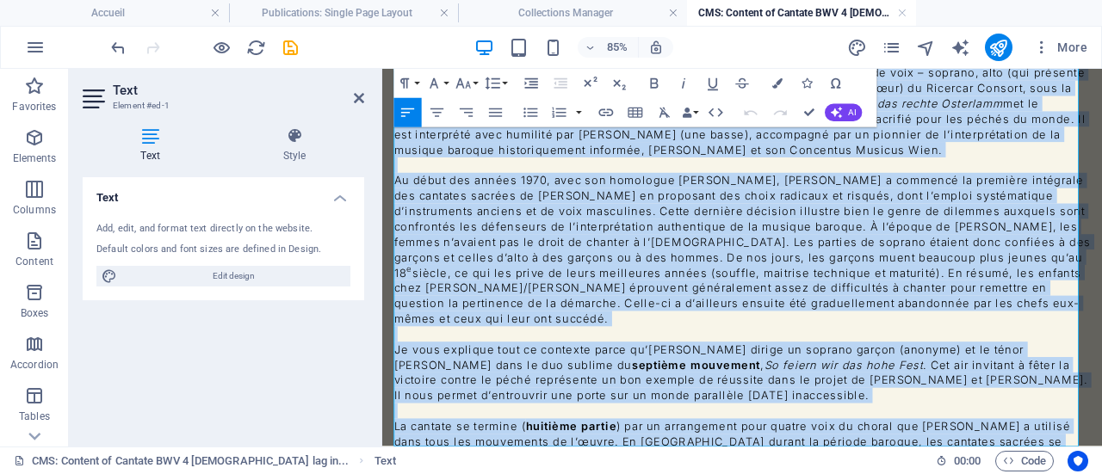
drag, startPoint x: 396, startPoint y: 226, endPoint x: 957, endPoint y: 471, distance: 612.1
copy div "Voici l’une des œuvres les plus célèbres de la jeunesse de Jean-Sébastien Bach,…"
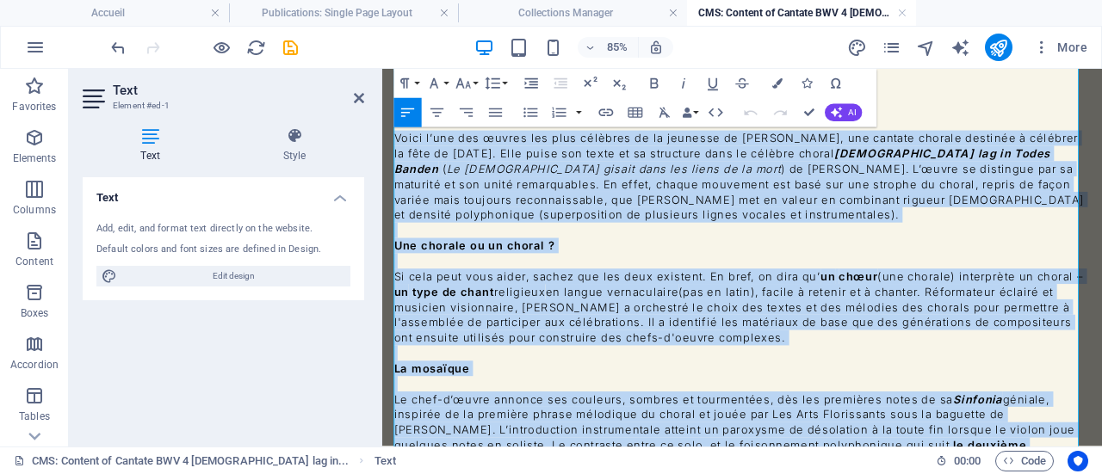
scroll to position [315, 0]
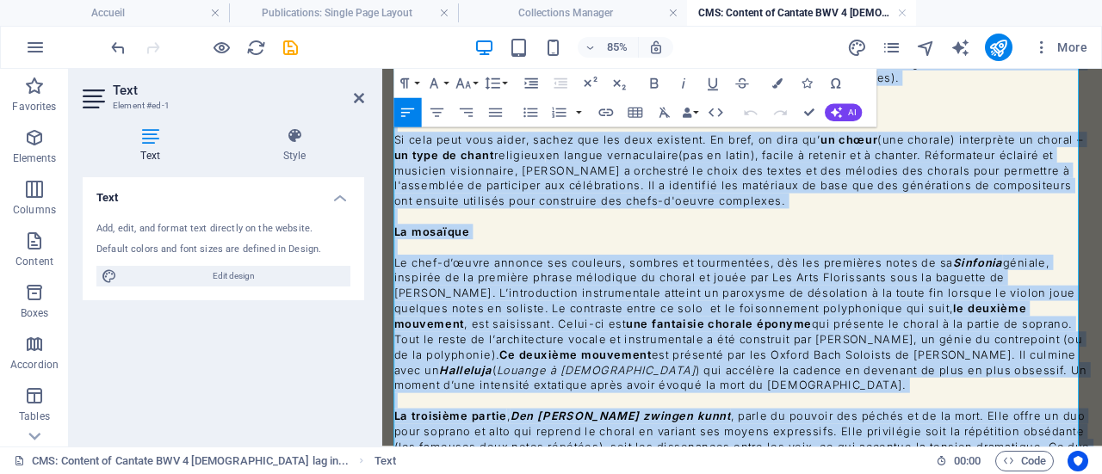
click at [639, 287] on p "Le chef-d’œuvre annonce ses couleurs, sombres et tourmentées, dès les premières…" at bounding box center [805, 368] width 819 height 163
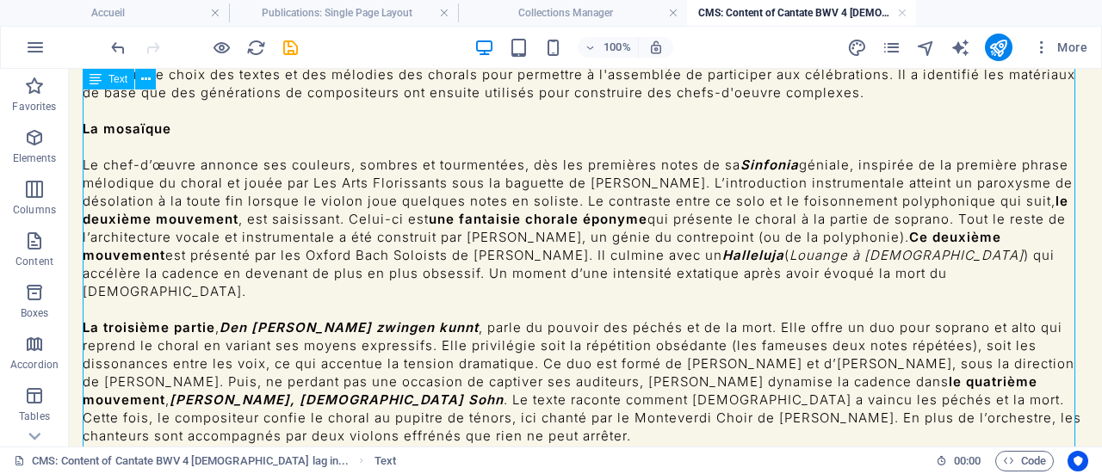
scroll to position [305, 0]
click at [289, 42] on icon "save" at bounding box center [291, 48] width 20 height 20
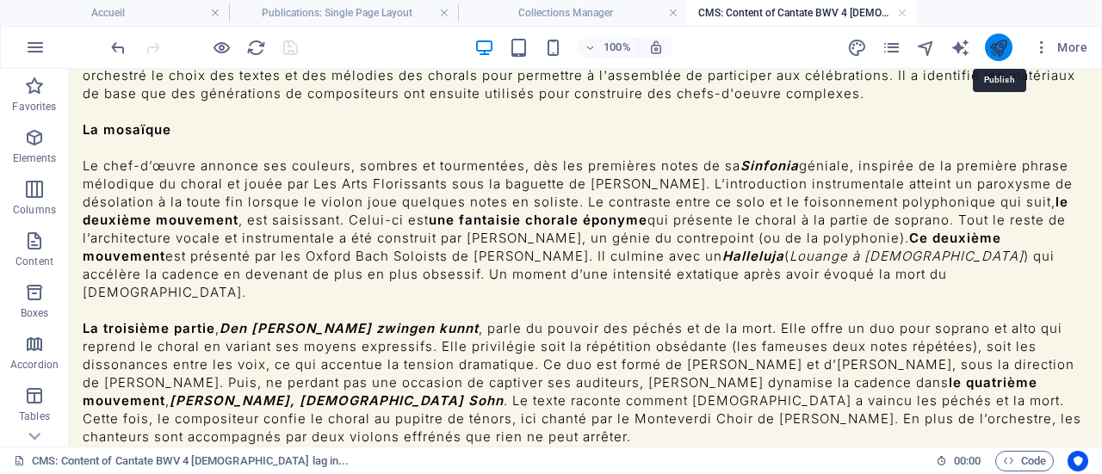
click at [998, 49] on icon "publish" at bounding box center [998, 48] width 20 height 20
